Goal: Information Seeking & Learning: Learn about a topic

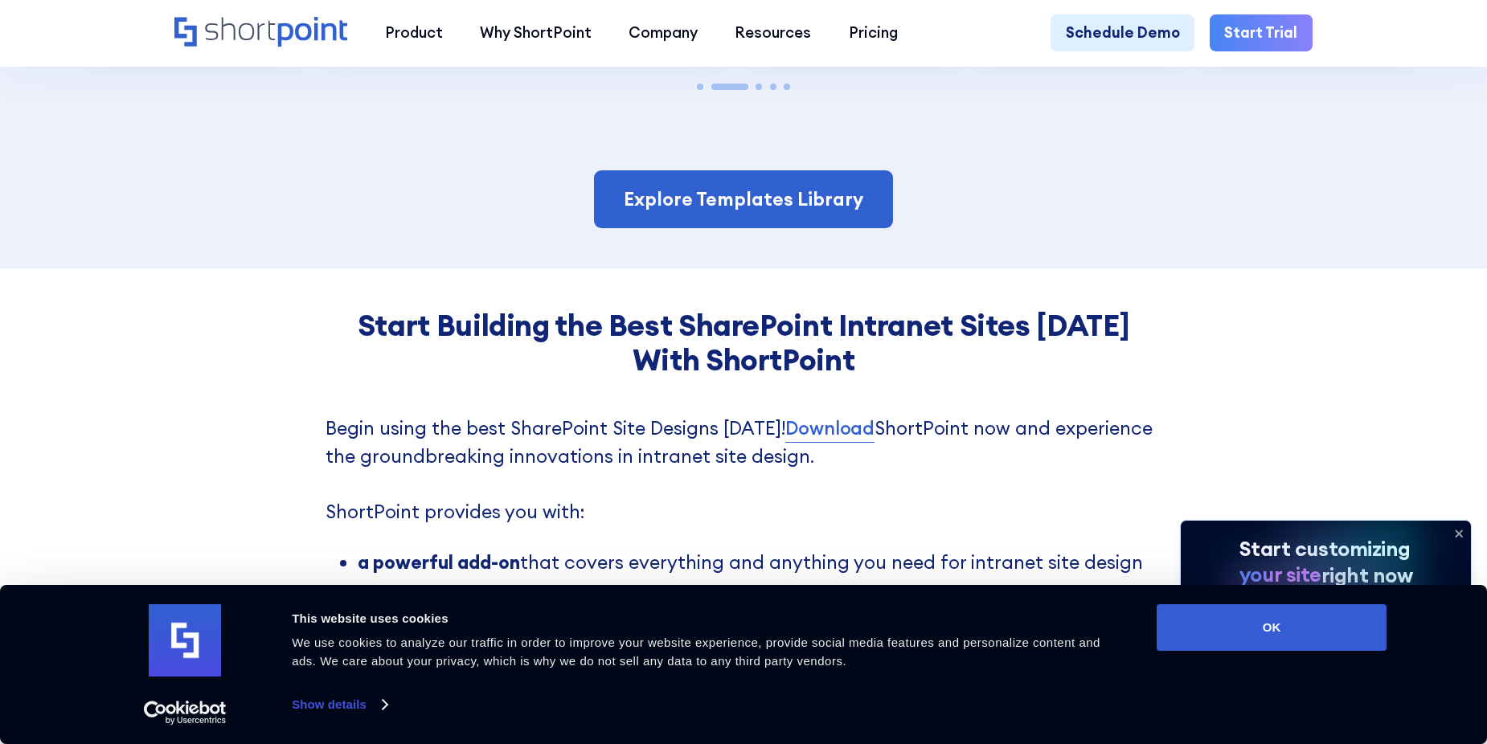
scroll to position [4340, 0]
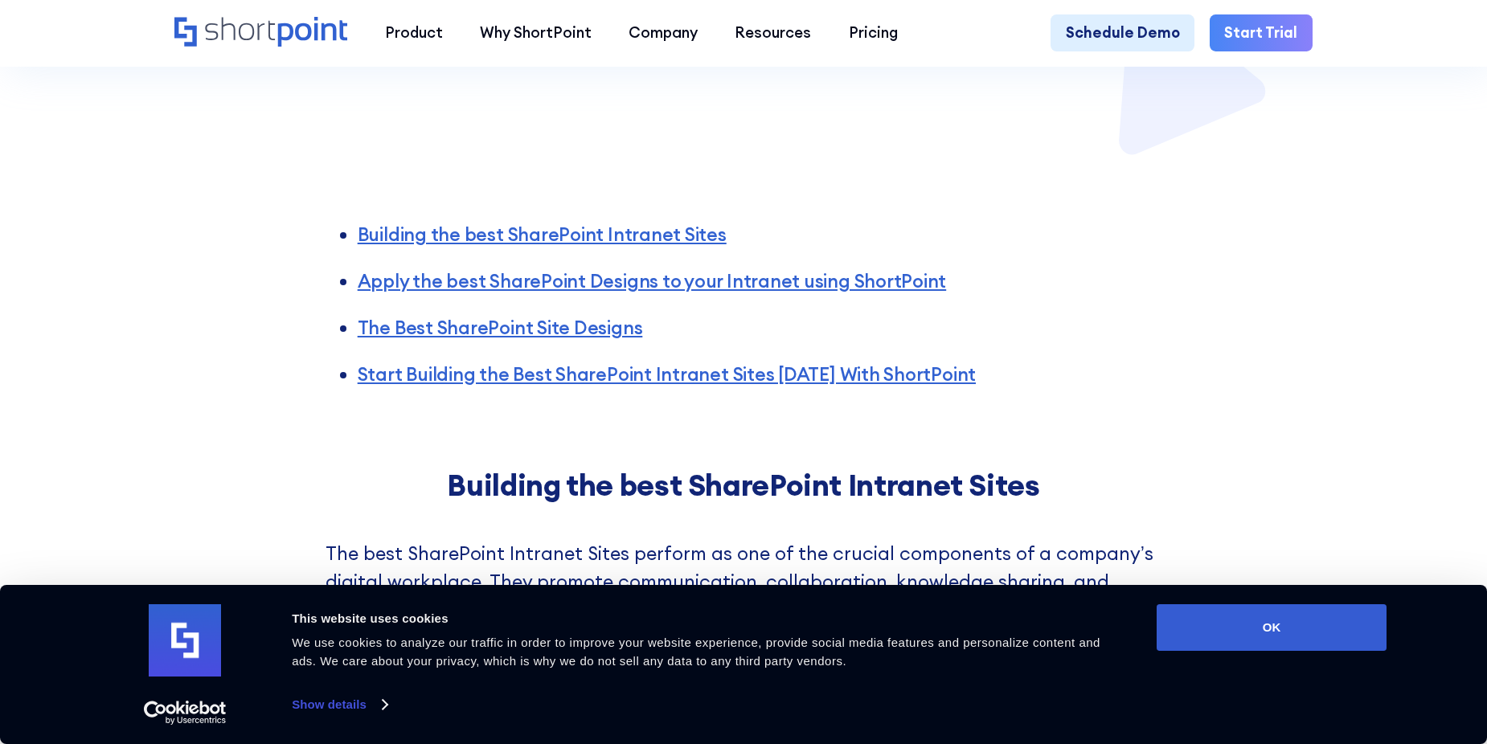
scroll to position [1286, 0]
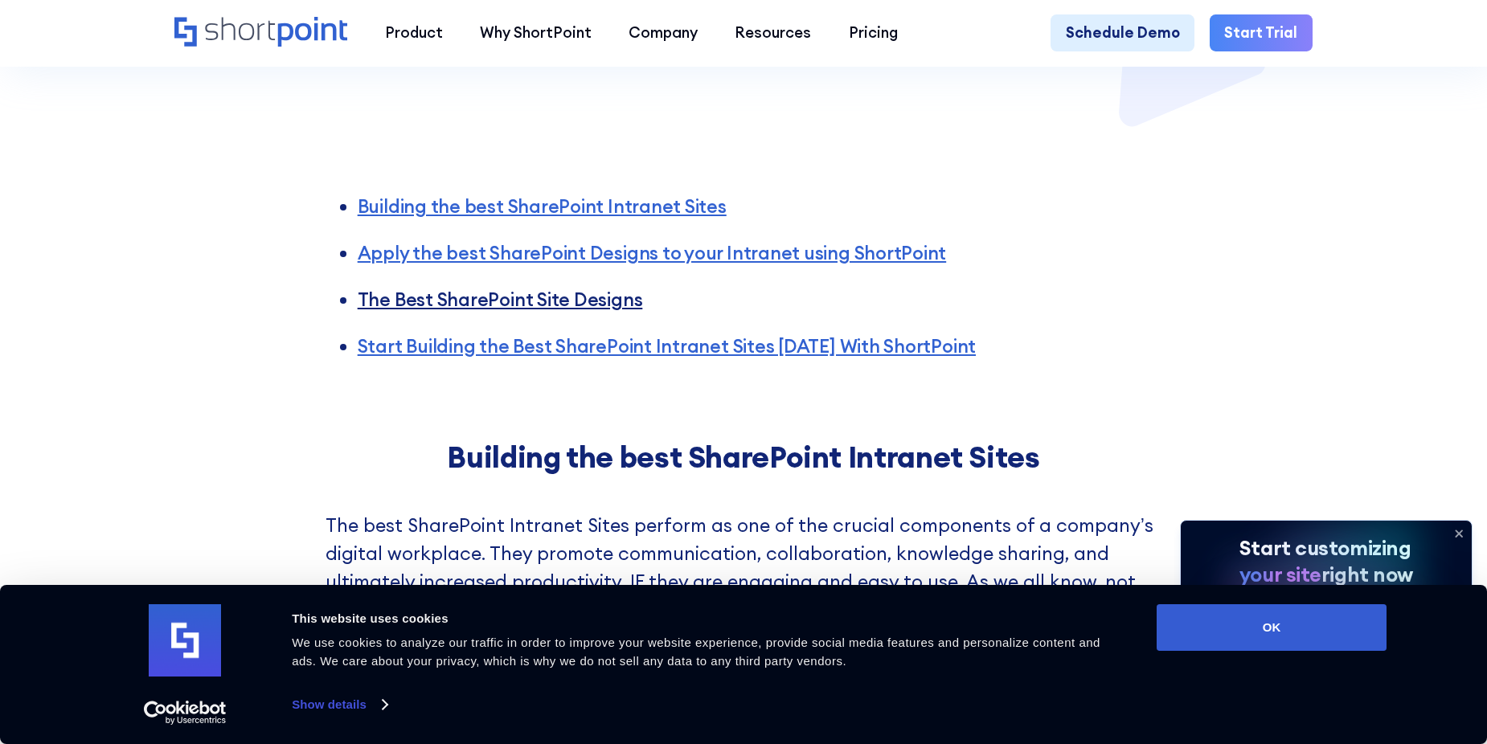
click at [571, 288] on link "The Best SharePoint Site Designs" at bounding box center [500, 299] width 285 height 23
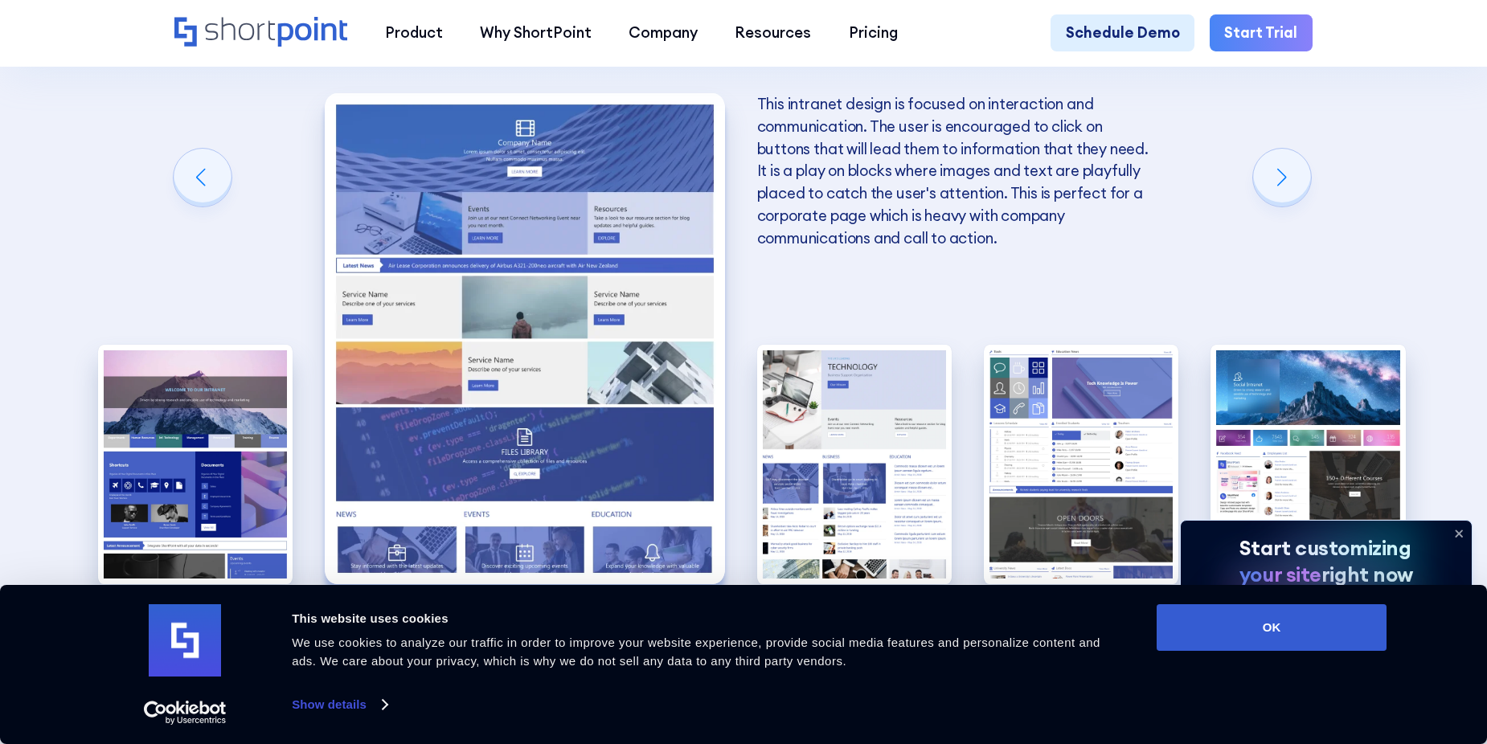
scroll to position [3730, 0]
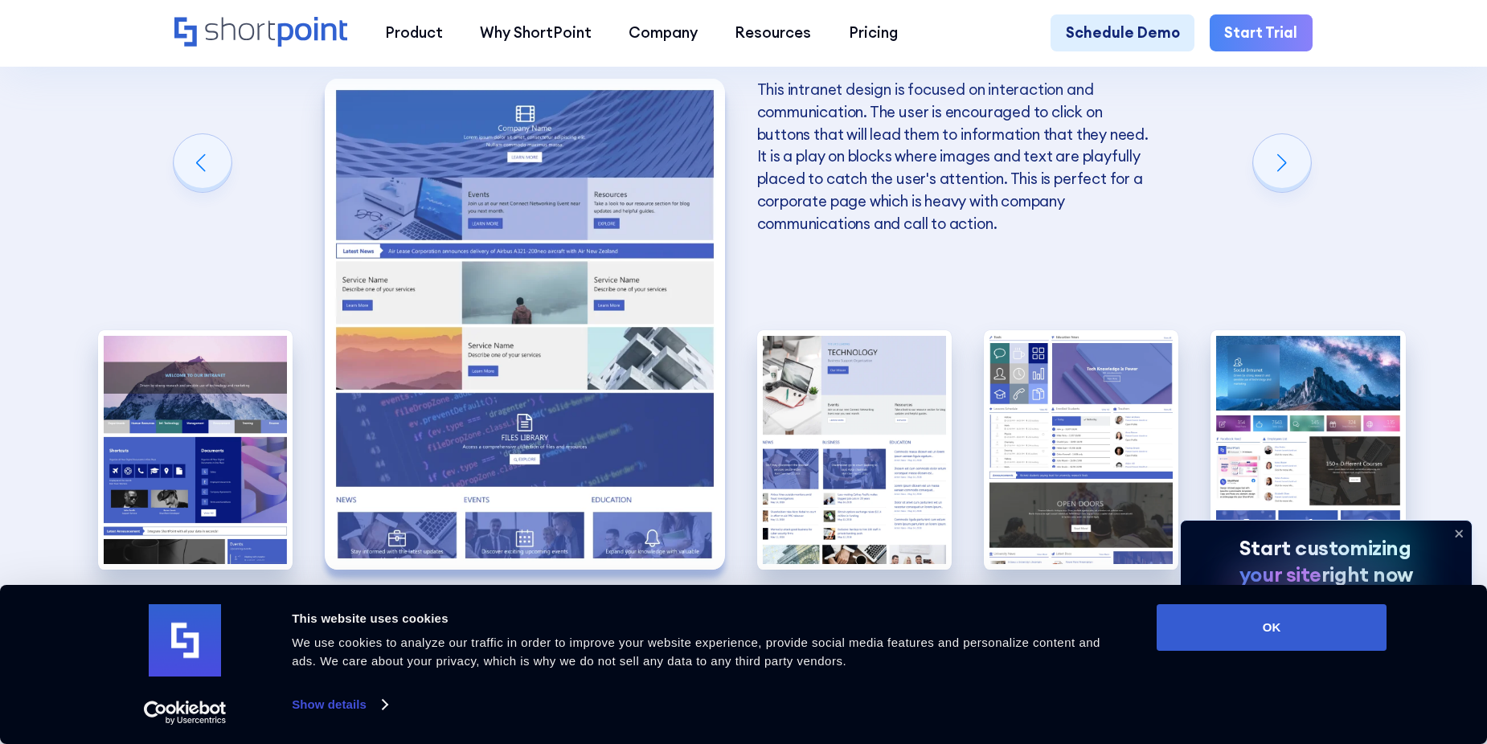
click at [211, 419] on img "1 / 5" at bounding box center [195, 450] width 194 height 240
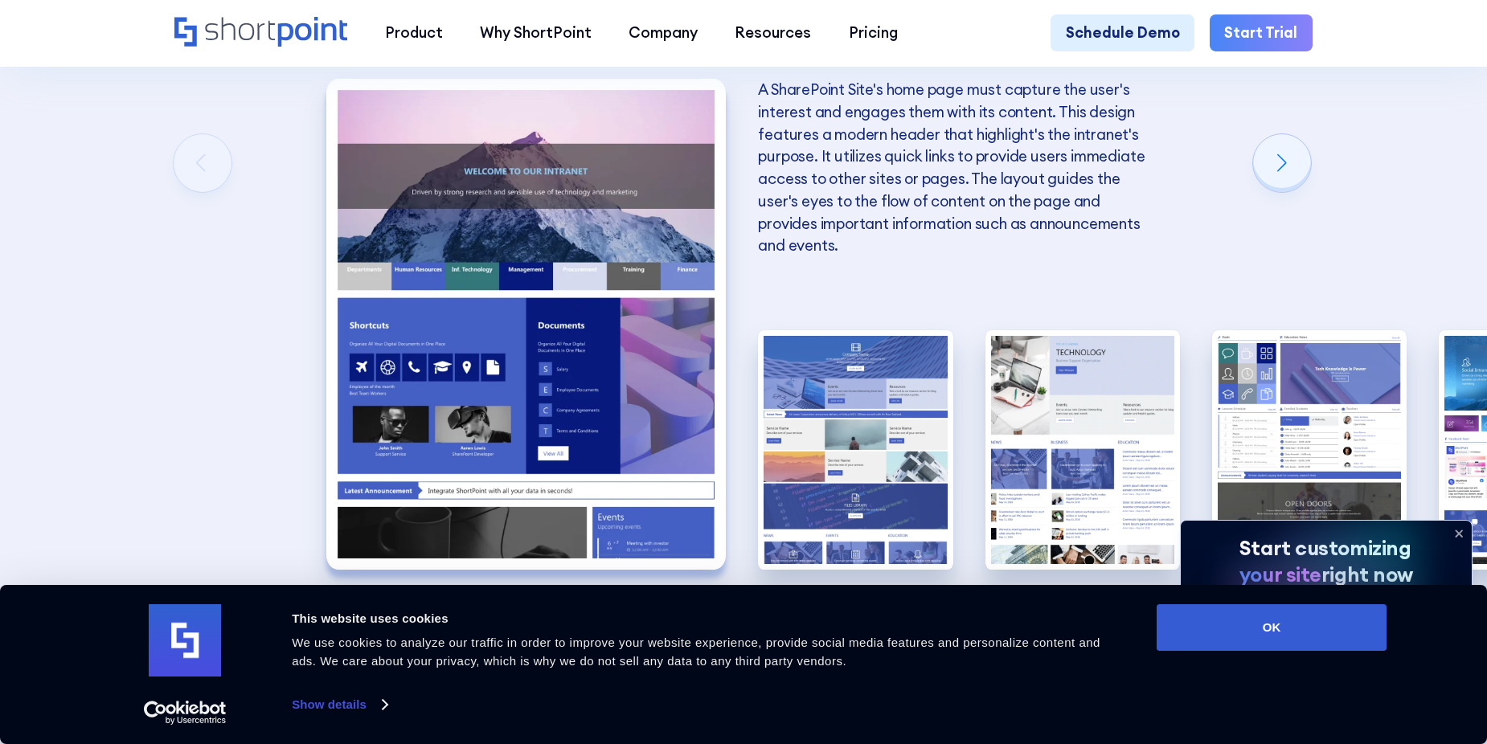
click at [1300, 157] on div "Next slide" at bounding box center [1282, 163] width 58 height 58
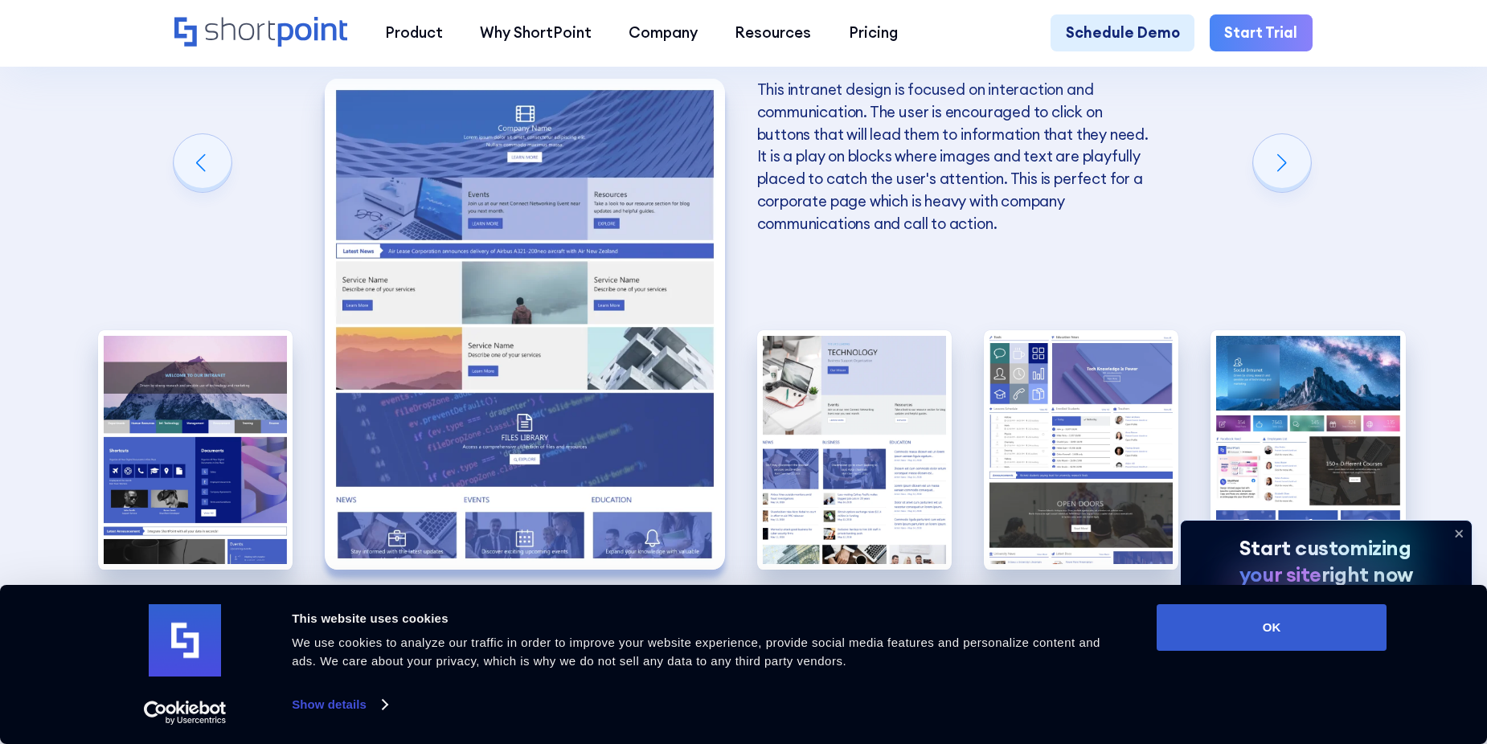
click at [1300, 157] on div "Next slide" at bounding box center [1282, 163] width 58 height 58
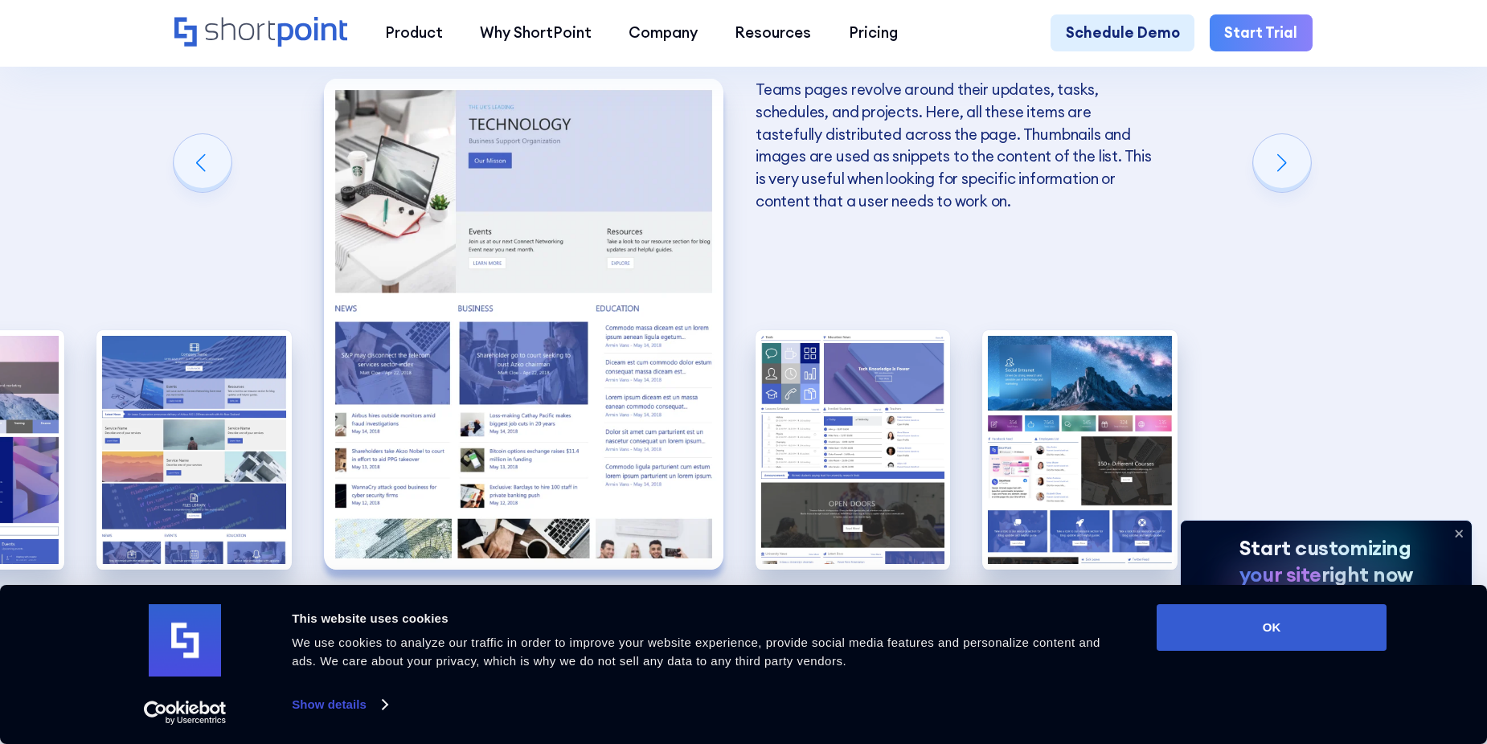
click at [1300, 157] on div "Next slide" at bounding box center [1282, 163] width 58 height 58
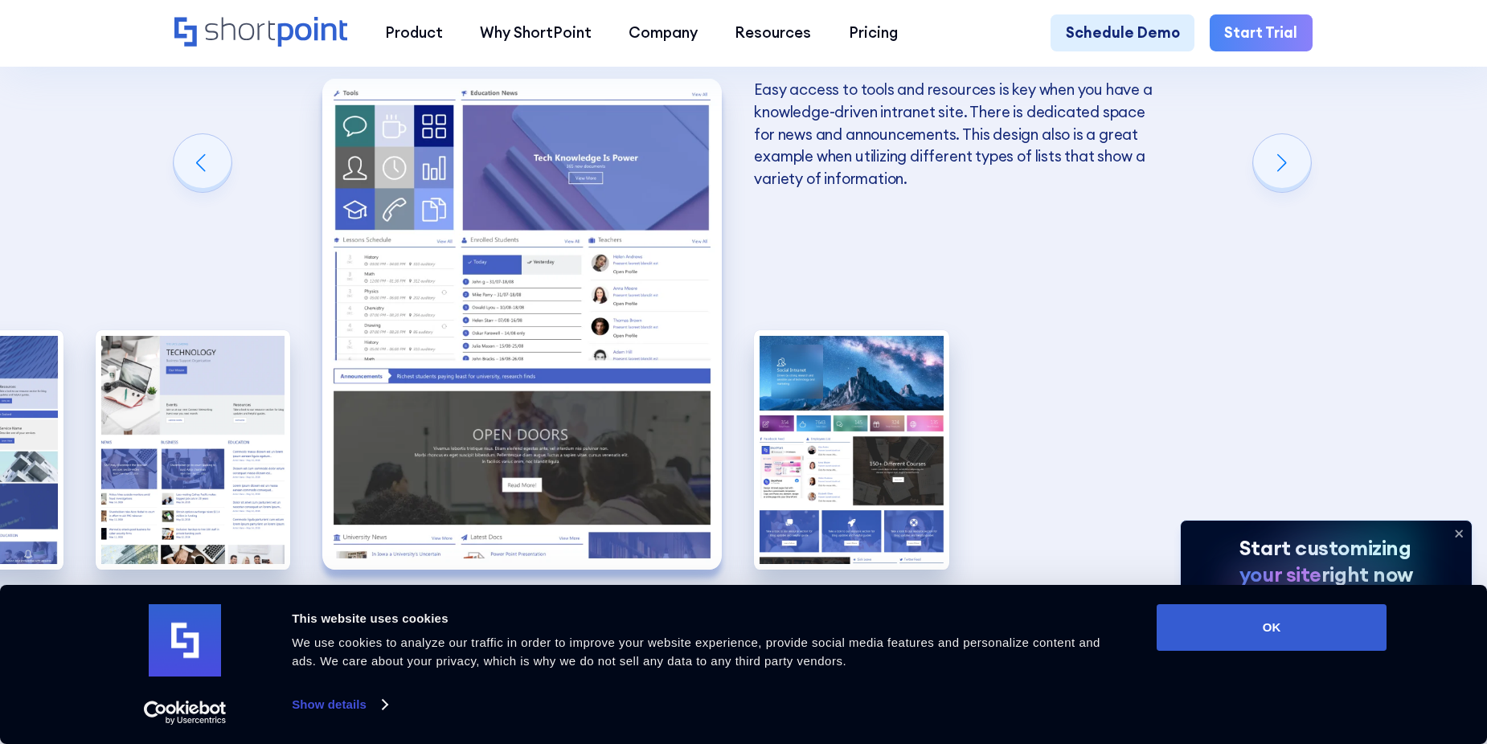
click at [1295, 160] on div "Next slide" at bounding box center [1282, 163] width 58 height 58
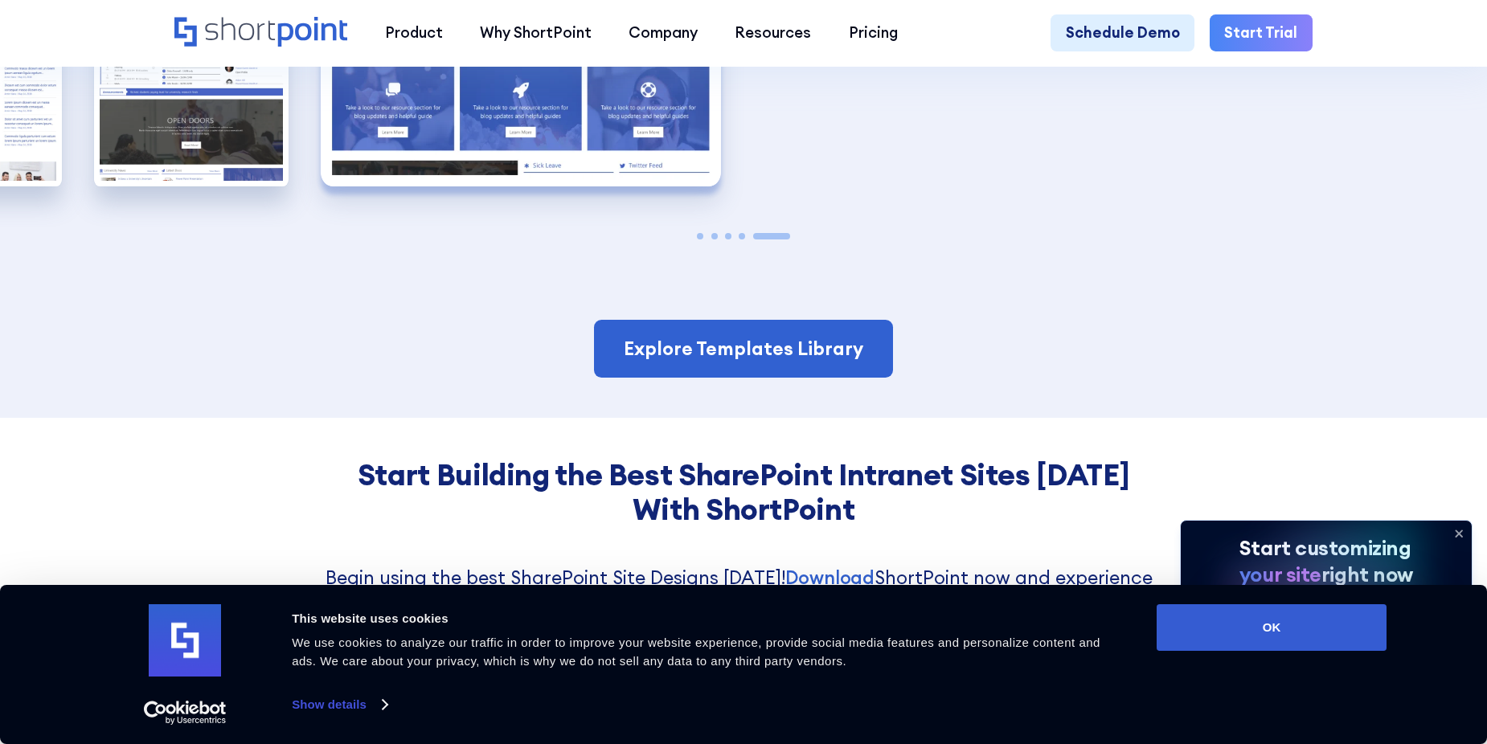
scroll to position [4132, 0]
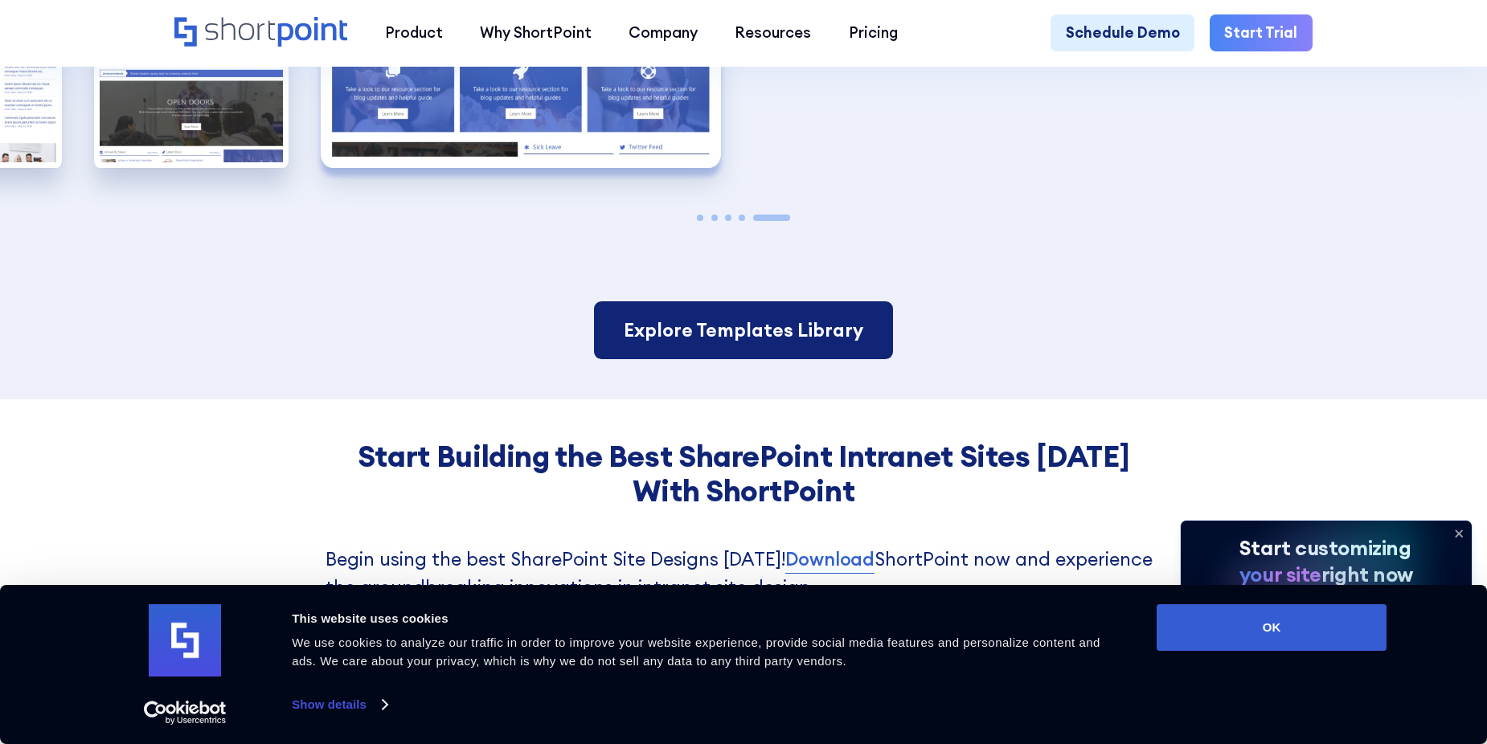
click at [778, 330] on link "Explore Templates Library" at bounding box center [743, 330] width 299 height 58
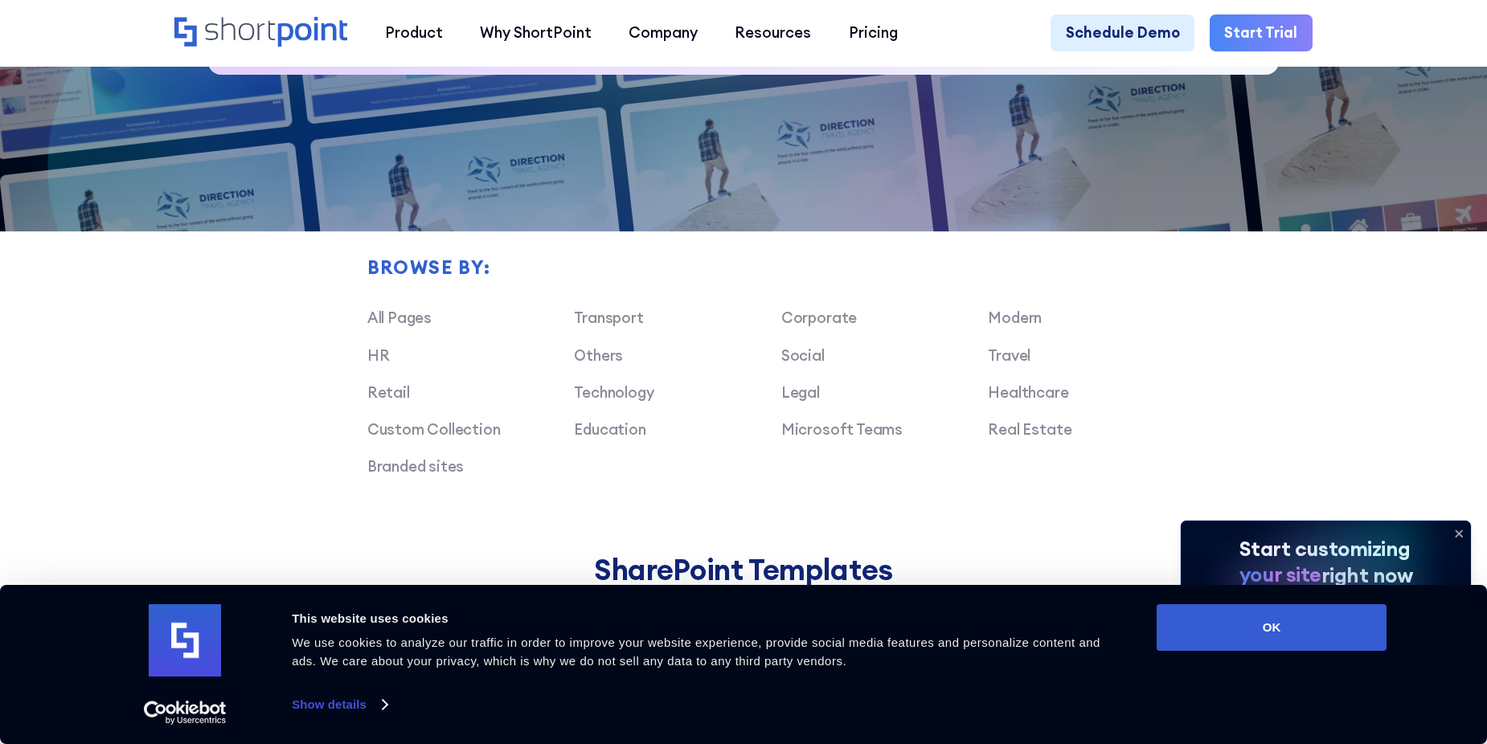
scroll to position [1125, 0]
click at [825, 323] on link "Corporate" at bounding box center [819, 316] width 76 height 19
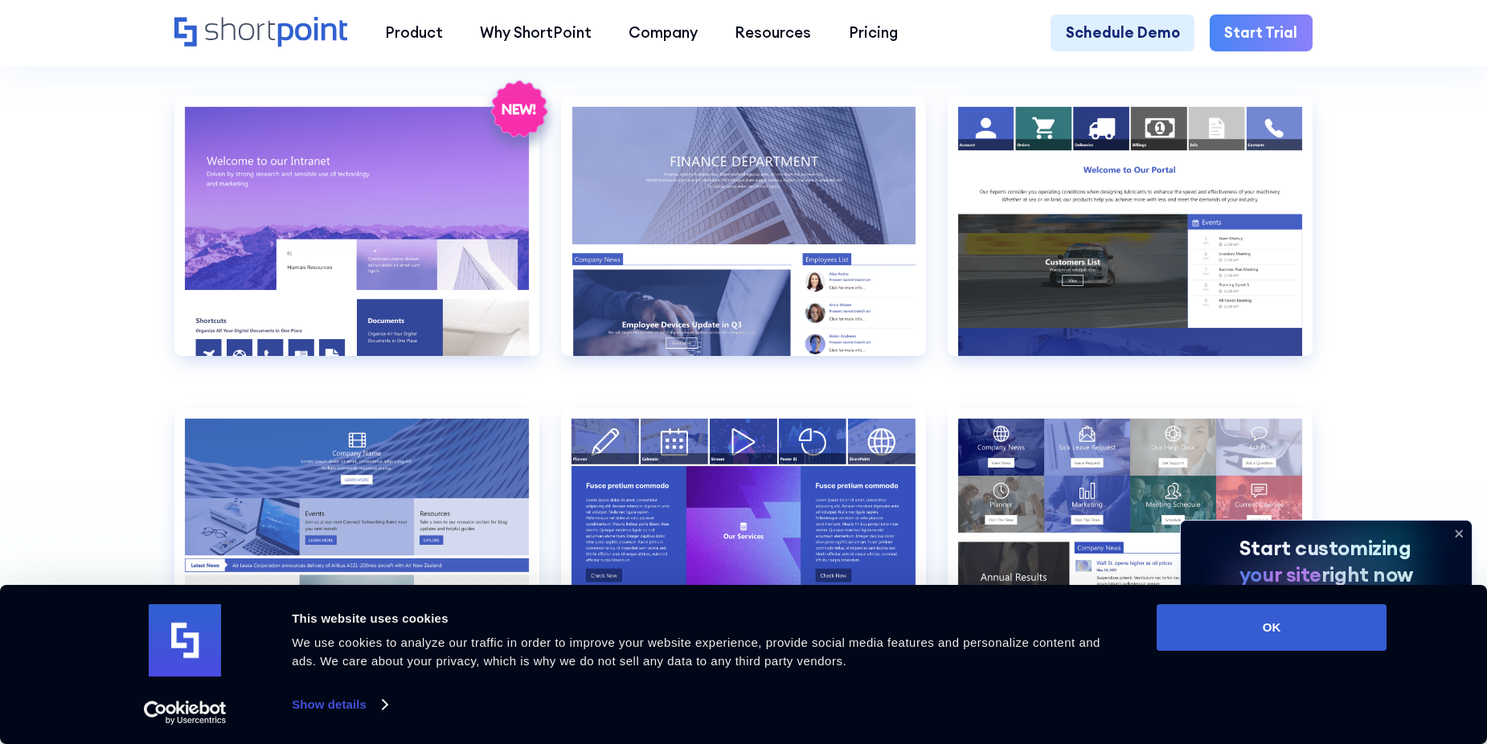
scroll to position [1206, 0]
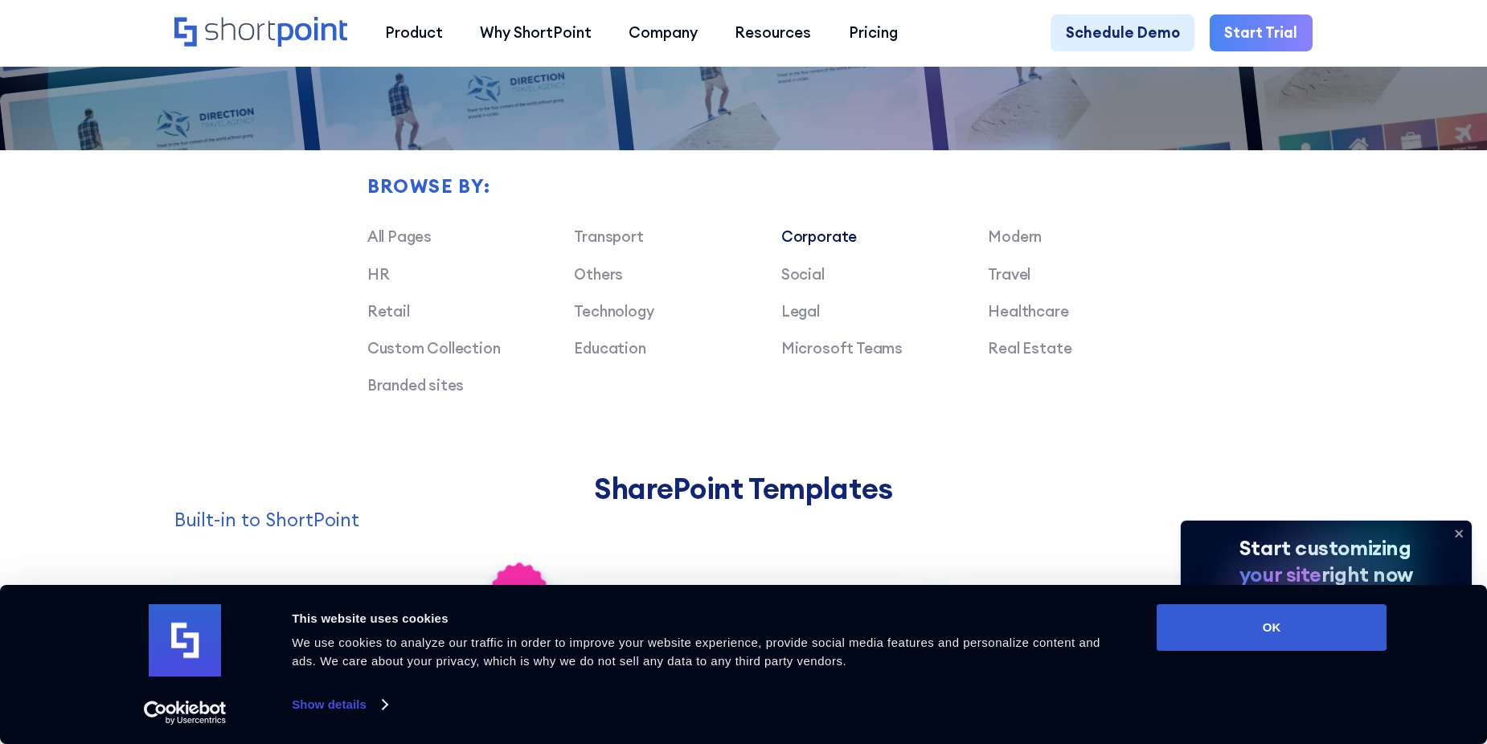
click at [375, 283] on link "HR" at bounding box center [378, 273] width 23 height 19
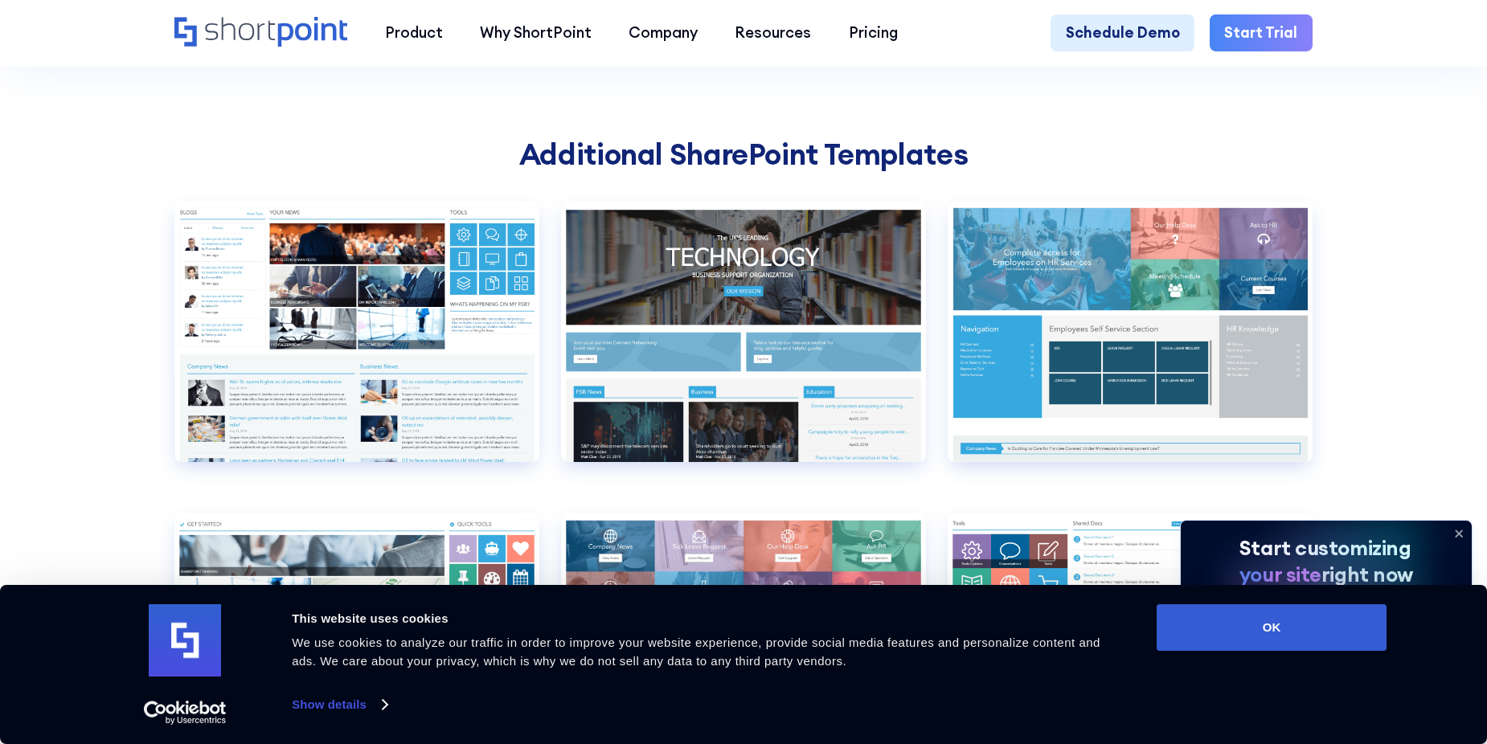
scroll to position [2652, 0]
